Goal: Task Accomplishment & Management: Manage account settings

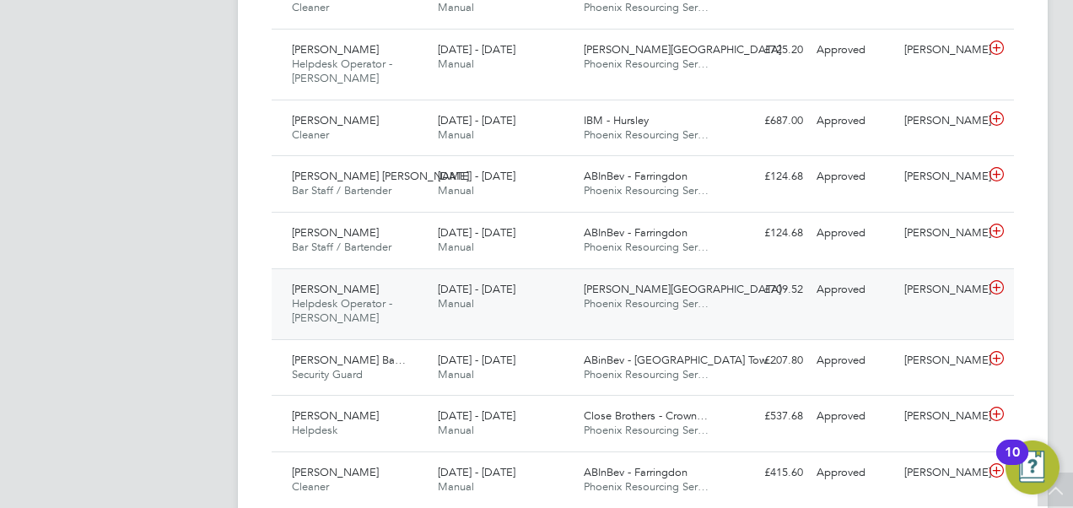
click at [368, 309] on div "Nitin Chauhan Helpdesk Operator - Churchill 18 - 24 Aug 2025" at bounding box center [358, 304] width 146 height 56
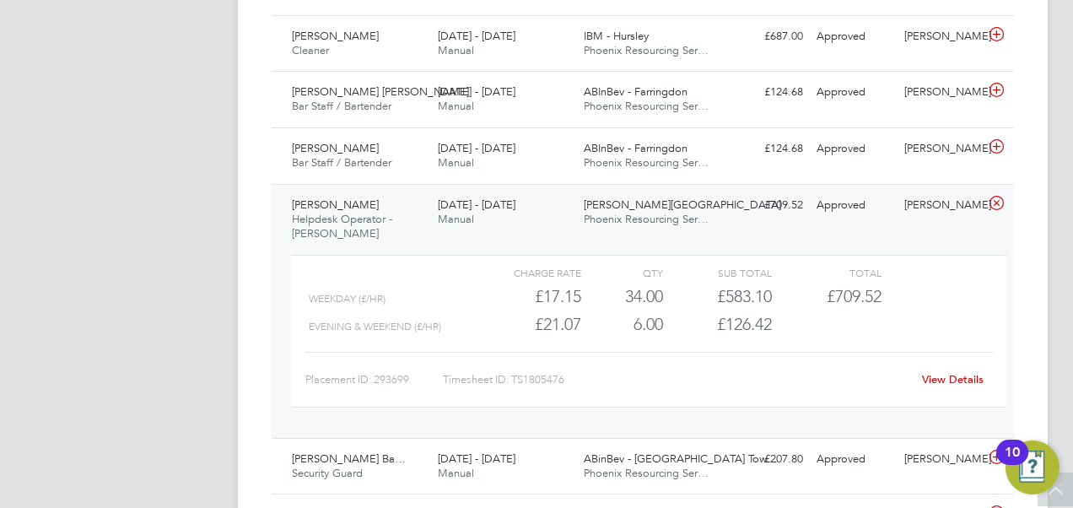
click at [926, 373] on link "View Details" at bounding box center [953, 379] width 62 height 14
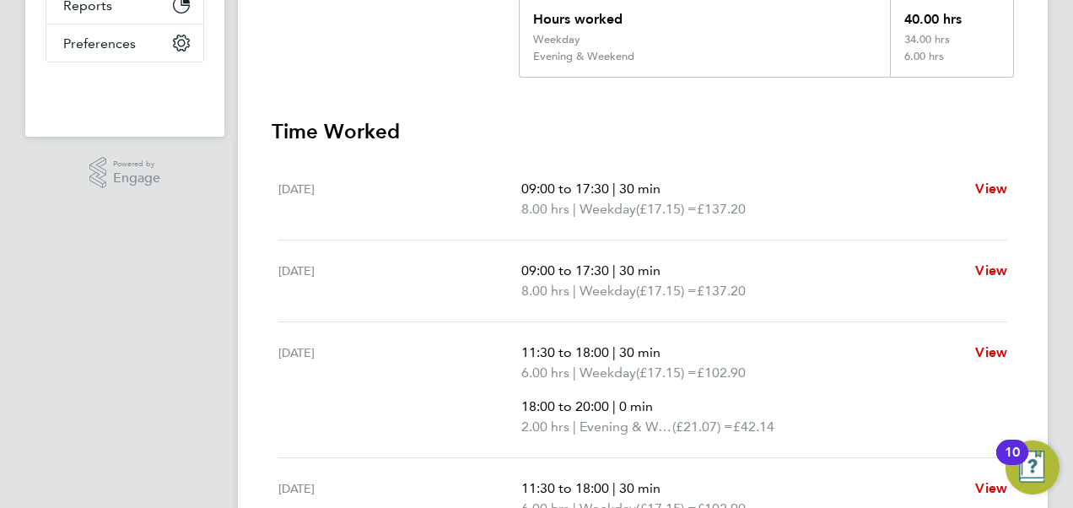
scroll to position [422, 0]
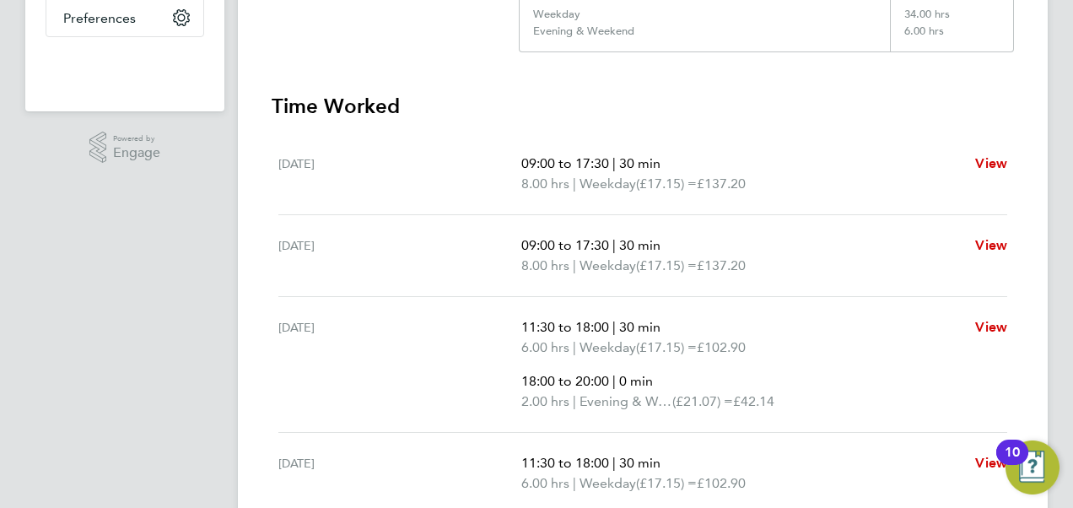
drag, startPoint x: 539, startPoint y: 405, endPoint x: 680, endPoint y: 405, distance: 140.8
click at [680, 405] on p "2.00 hrs | Evening & Weekend (£21.07) = £42.14" at bounding box center [741, 401] width 440 height 20
click at [680, 405] on span "(£21.07) =" at bounding box center [702, 401] width 61 height 16
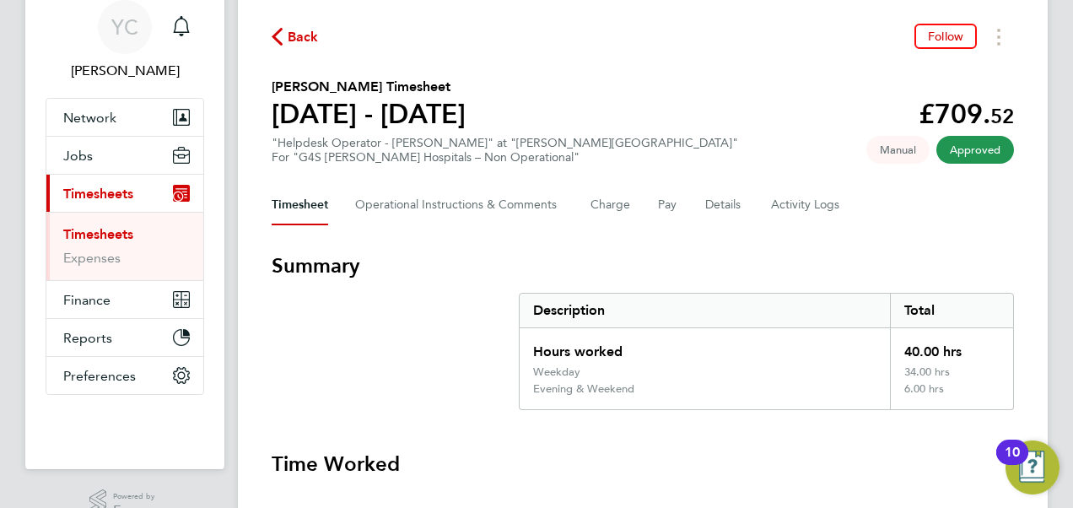
scroll to position [43, 0]
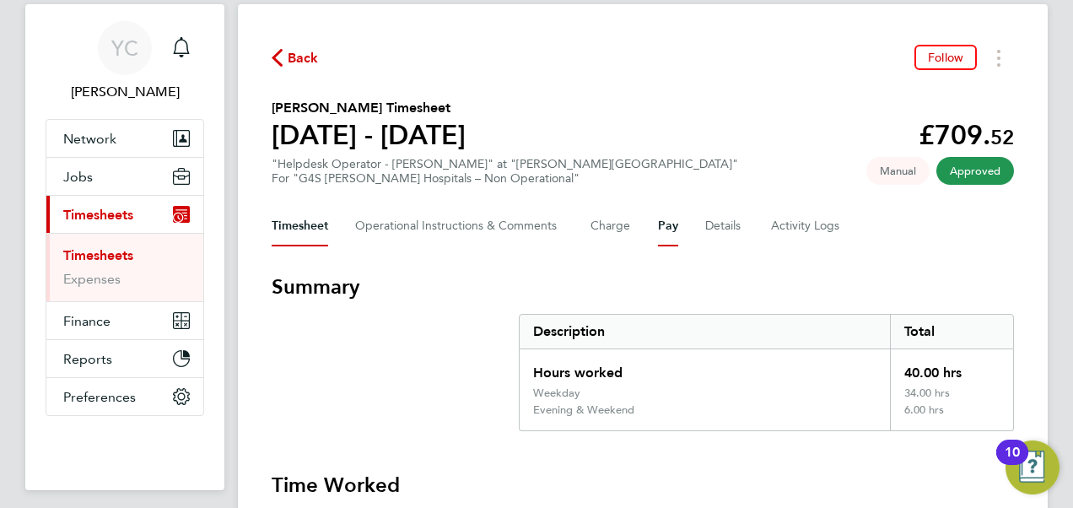
click at [664, 223] on button "Pay" at bounding box center [668, 226] width 20 height 40
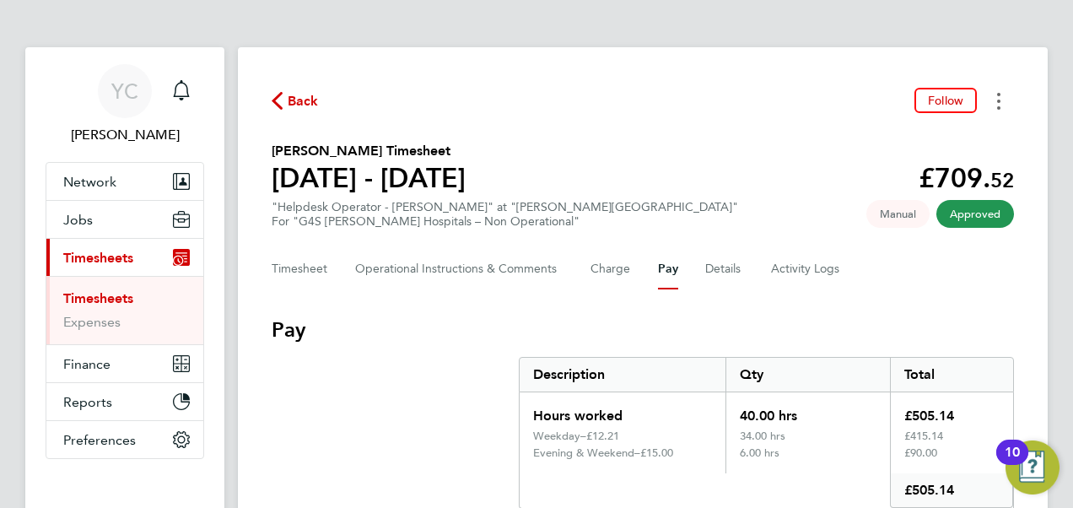
click at [1003, 104] on button "Timesheets Menu" at bounding box center [998, 101] width 30 height 26
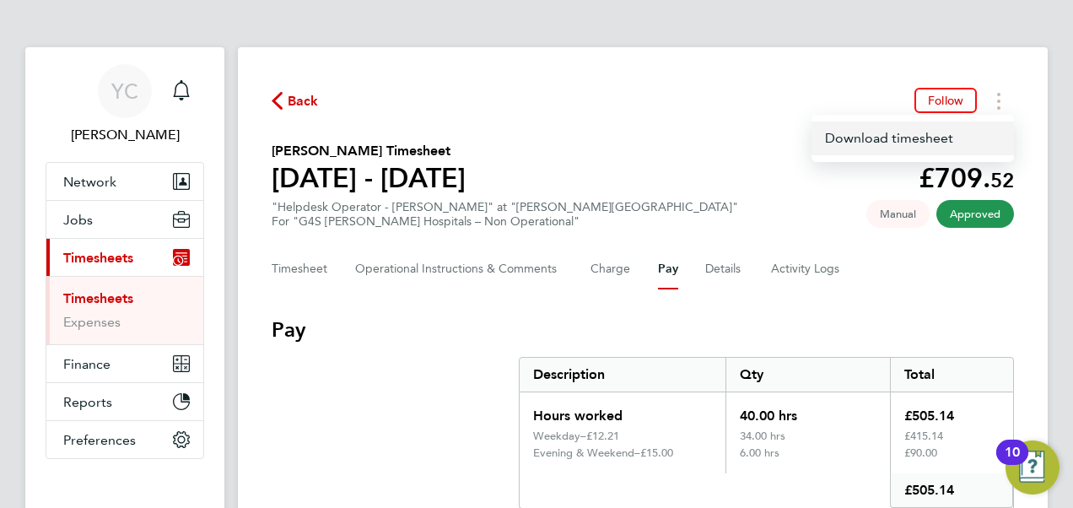
click at [863, 126] on link "Download timesheet" at bounding box center [912, 138] width 202 height 34
